Goal: Task Accomplishment & Management: Manage account settings

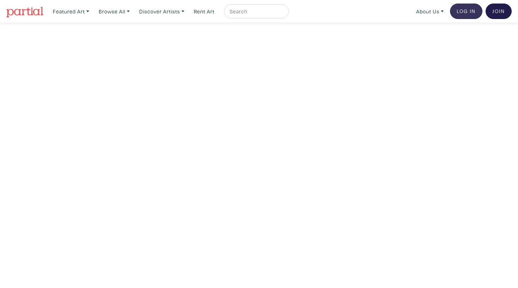
click at [458, 10] on link "Log In" at bounding box center [466, 12] width 32 height 16
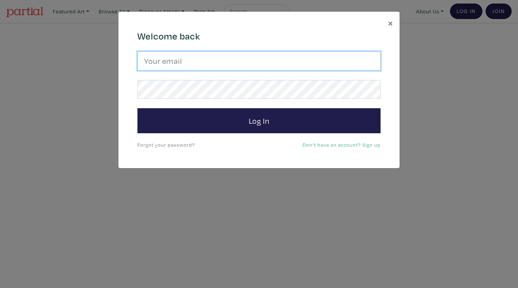
type input "[PERSON_NAME][EMAIL_ADDRESS][PERSON_NAME][DOMAIN_NAME]"
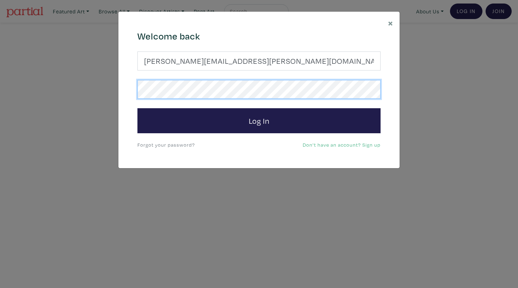
click at [259, 120] on button "Log In" at bounding box center [259, 120] width 243 height 25
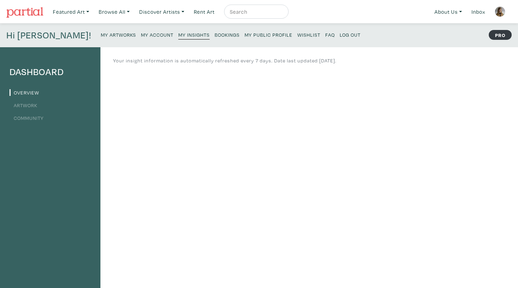
click at [23, 103] on link "Artwork" at bounding box center [24, 105] width 28 height 7
click at [141, 35] on small "My Account" at bounding box center [157, 34] width 32 height 7
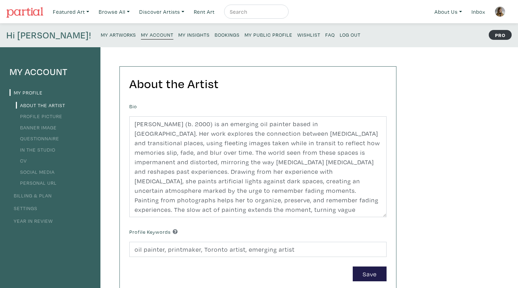
scroll to position [0, 0]
click at [101, 39] on link "My Artworks" at bounding box center [118, 35] width 35 height 10
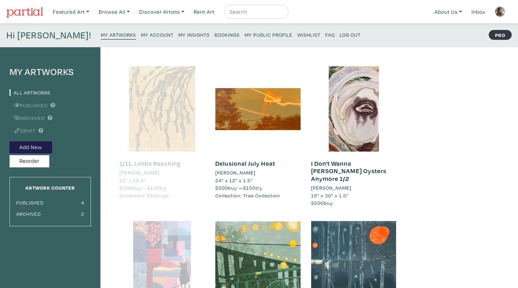
click at [503, 184] on div "My Artworks All Artworks Published Archived Draft Add New Reorder Artwork Count…" at bounding box center [259, 238] width 518 height 383
click at [504, 190] on div "My Artworks All Artworks Published Archived Draft Add New Reorder Artwork Count…" at bounding box center [259, 238] width 518 height 383
